Goal: Information Seeking & Learning: Understand process/instructions

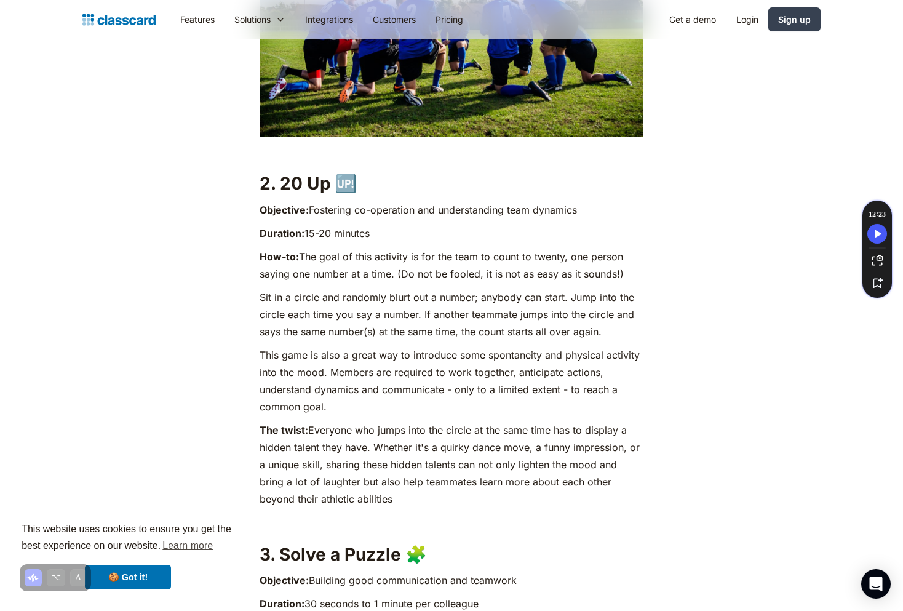
scroll to position [1540, 0]
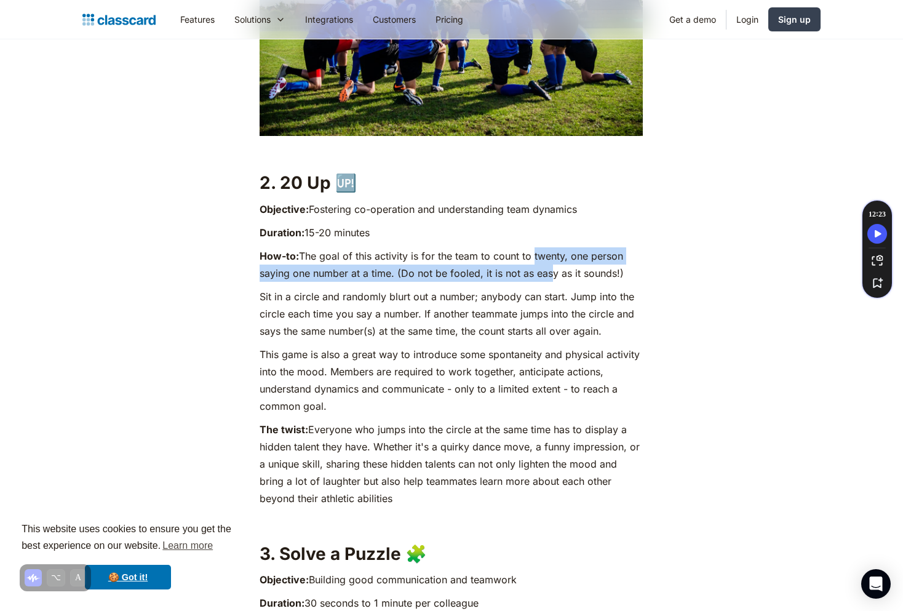
drag, startPoint x: 533, startPoint y: 252, endPoint x: 547, endPoint y: 267, distance: 20.9
click at [547, 267] on p "How-to: The goal of this activity is for the team to count to twenty, one perso…" at bounding box center [451, 264] width 383 height 34
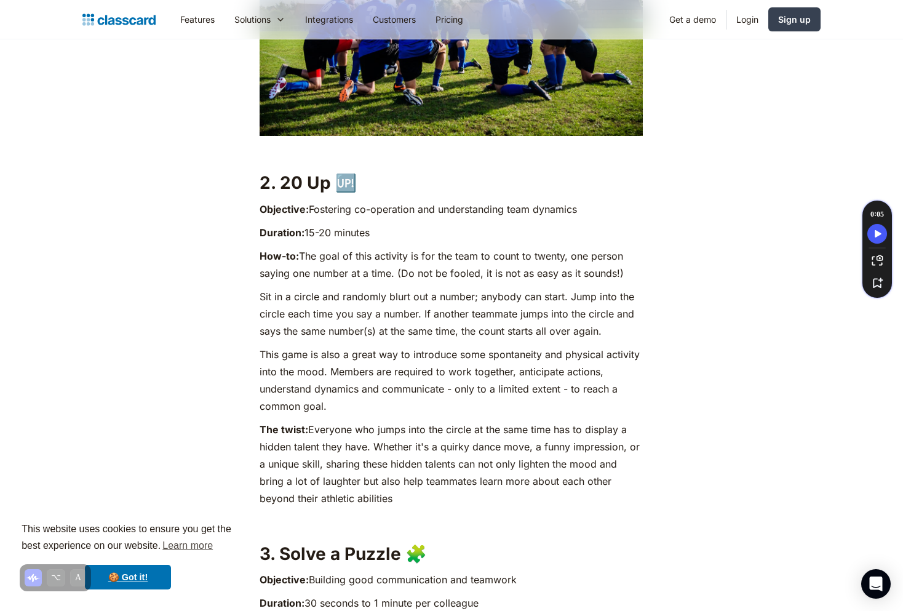
click at [537, 314] on p "Sit in a circle and randomly blurt out a number; anybody can start. Jump into t…" at bounding box center [451, 314] width 383 height 52
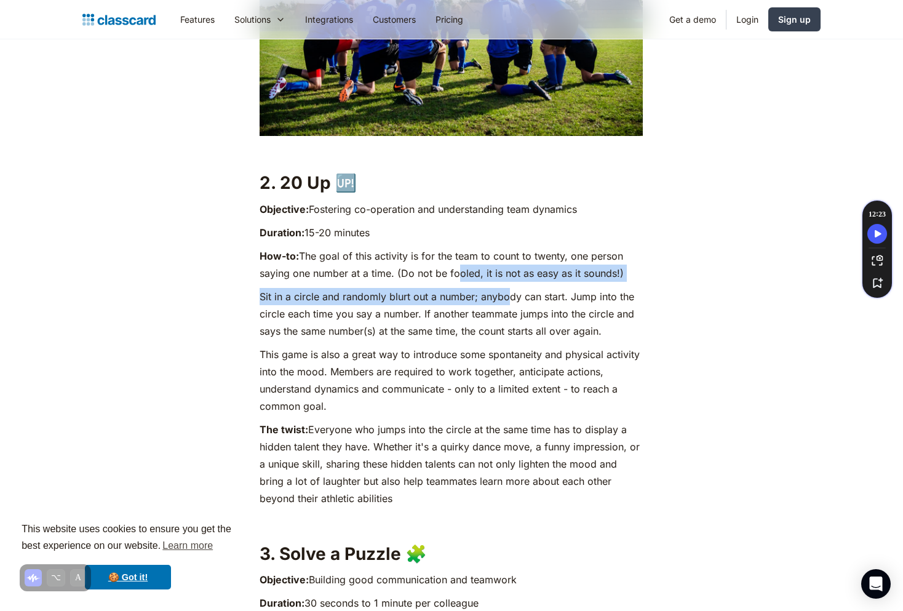
drag, startPoint x: 450, startPoint y: 269, endPoint x: 513, endPoint y: 297, distance: 68.6
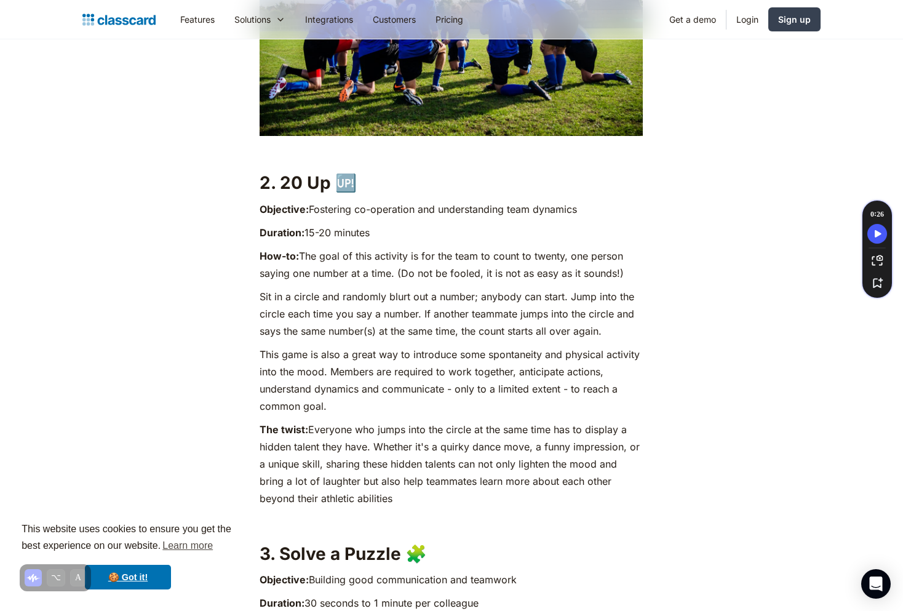
click at [489, 375] on p "This game is also a great way to introduce some spontaneity and physical activi…" at bounding box center [451, 380] width 383 height 69
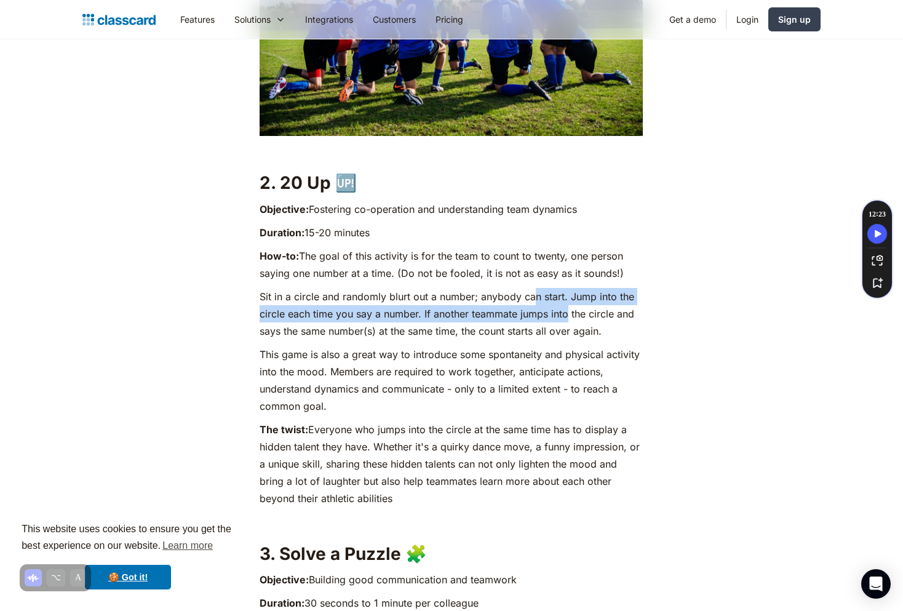
drag, startPoint x: 536, startPoint y: 294, endPoint x: 578, endPoint y: 327, distance: 53.0
click at [578, 327] on p "Sit in a circle and randomly blurt out a number; anybody can start. Jump into t…" at bounding box center [451, 314] width 383 height 52
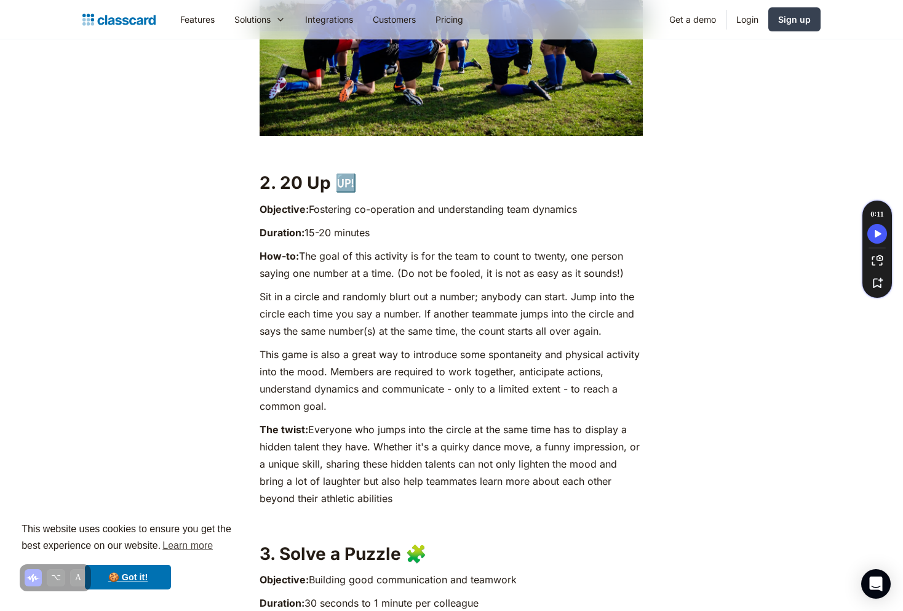
click at [581, 330] on p "Sit in a circle and randomly blurt out a number; anybody can start. Jump into t…" at bounding box center [451, 314] width 383 height 52
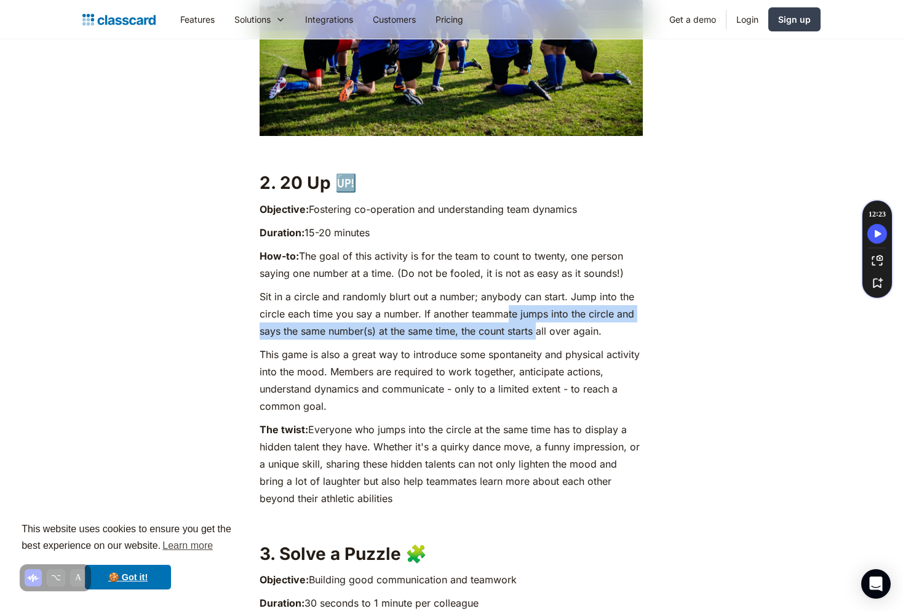
drag, startPoint x: 509, startPoint y: 311, endPoint x: 541, endPoint y: 333, distance: 39.3
click at [541, 333] on p "Sit in a circle and randomly blurt out a number; anybody can start. Jump into t…" at bounding box center [451, 314] width 383 height 52
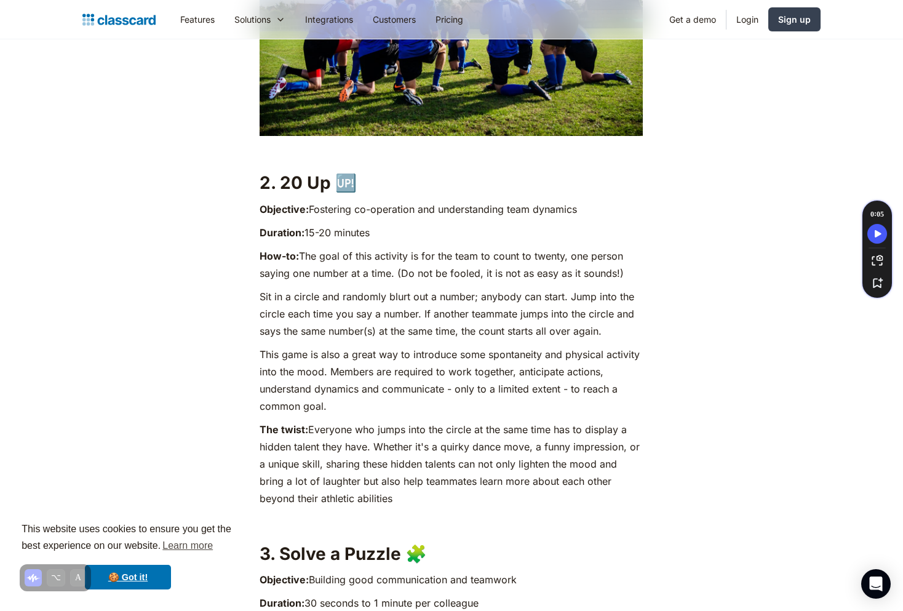
click at [556, 320] on p "Sit in a circle and randomly blurt out a number; anybody can start. Jump into t…" at bounding box center [451, 314] width 383 height 52
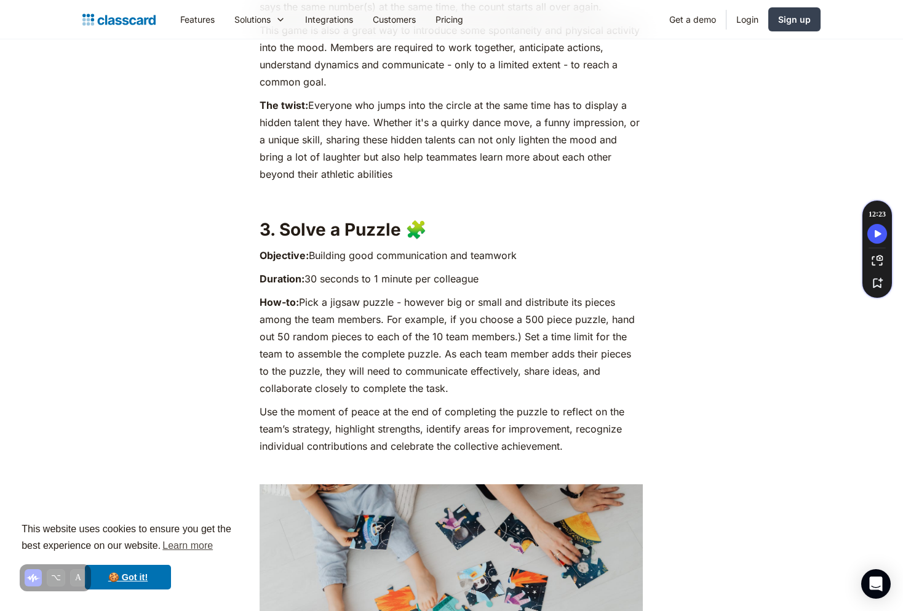
scroll to position [1866, 0]
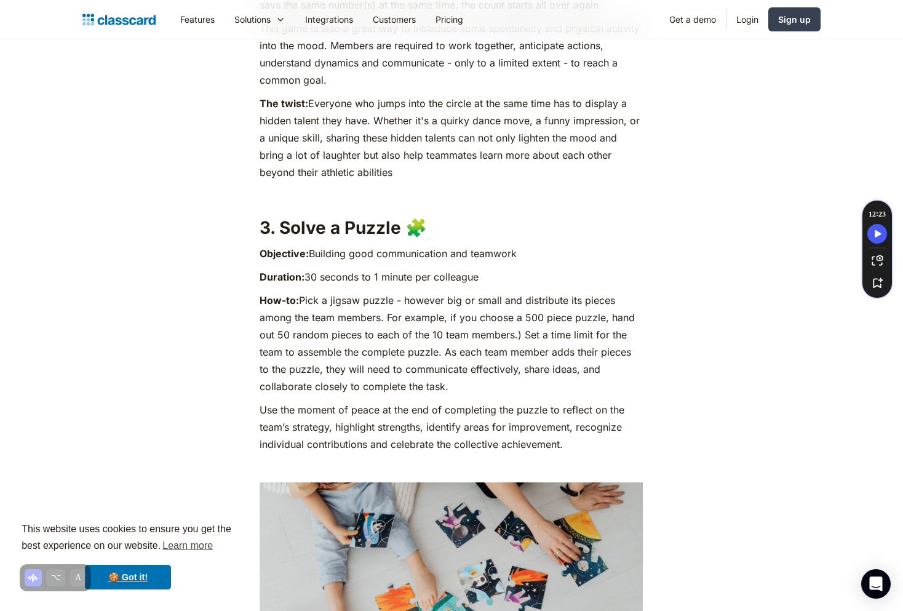
click at [559, 324] on p "How-to: Pick a jigsaw puzzle - however big or small and distribute its pieces a…" at bounding box center [451, 343] width 383 height 103
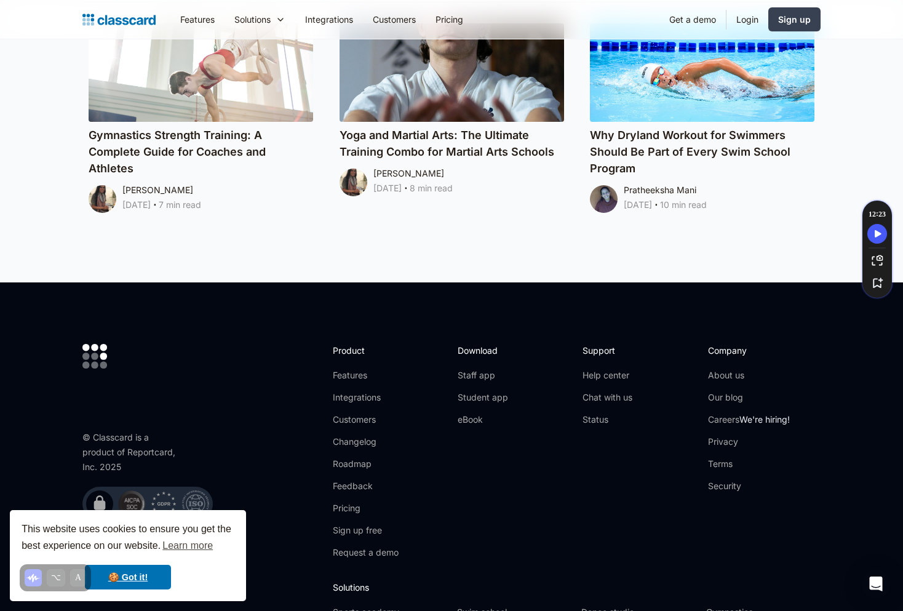
scroll to position [7672, 0]
